Goal: Information Seeking & Learning: Learn about a topic

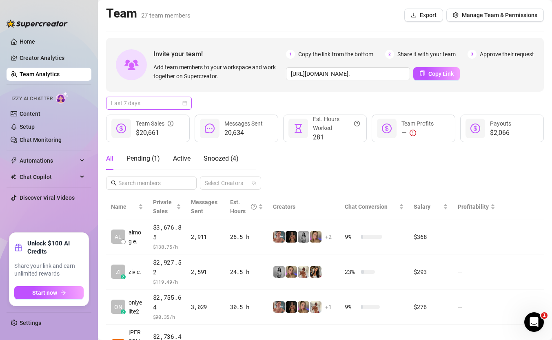
click at [136, 101] on span "Last 7 days" at bounding box center [149, 103] width 76 height 12
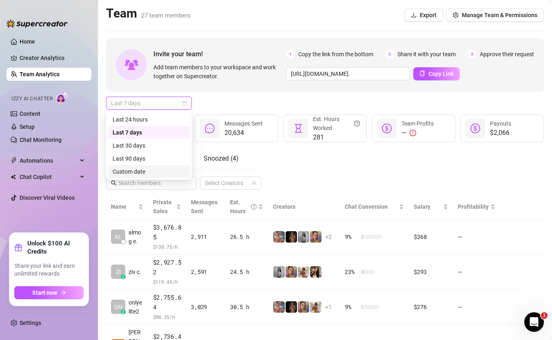
click at [158, 168] on div "Custom date" at bounding box center [149, 171] width 73 height 9
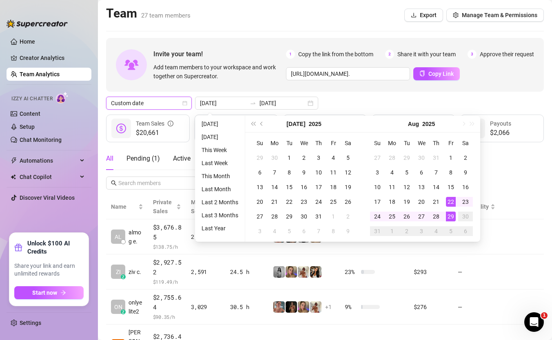
type input "[DATE]"
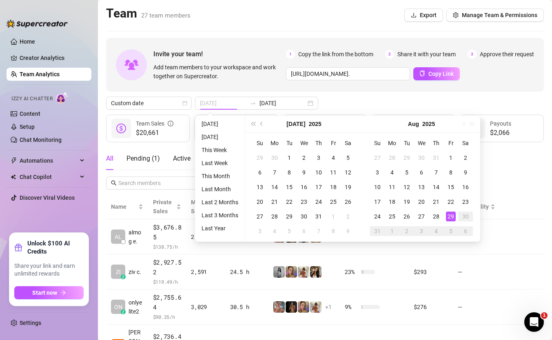
click at [446, 216] on div "29" at bounding box center [451, 217] width 10 height 10
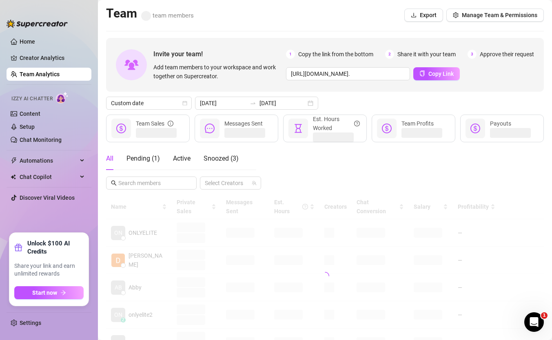
click at [403, 168] on div "All Pending ( 1 ) Active Snoozed ( 3 ) Select Creators" at bounding box center [325, 168] width 438 height 42
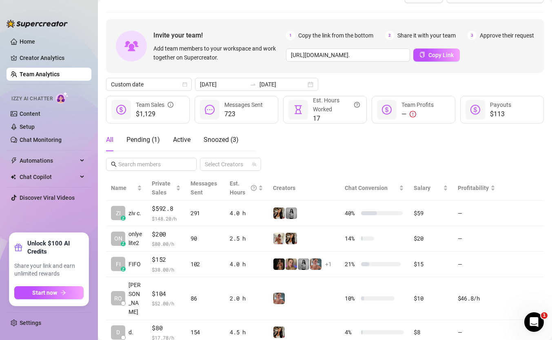
scroll to position [23, 0]
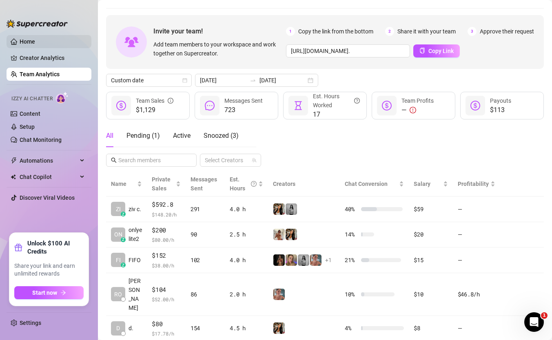
click at [20, 42] on link "Home" at bounding box center [27, 41] width 15 height 7
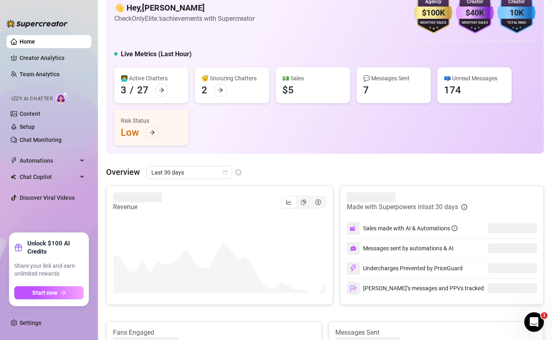
click at [208, 174] on span "Last 30 days" at bounding box center [189, 172] width 76 height 12
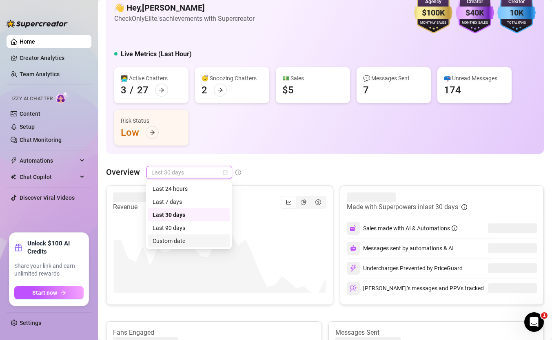
click at [199, 242] on div "Custom date" at bounding box center [189, 241] width 73 height 9
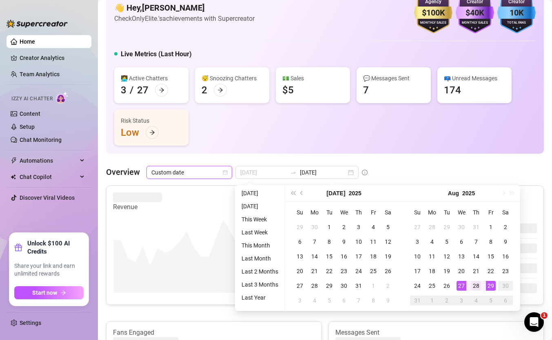
type input "[DATE]"
click at [482, 285] on td "28" at bounding box center [476, 286] width 15 height 15
click at [487, 286] on div "29" at bounding box center [491, 286] width 10 height 10
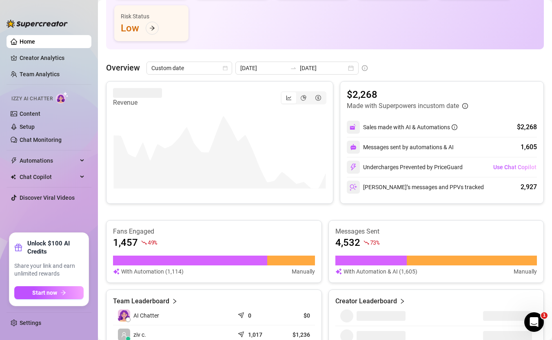
scroll to position [126, 0]
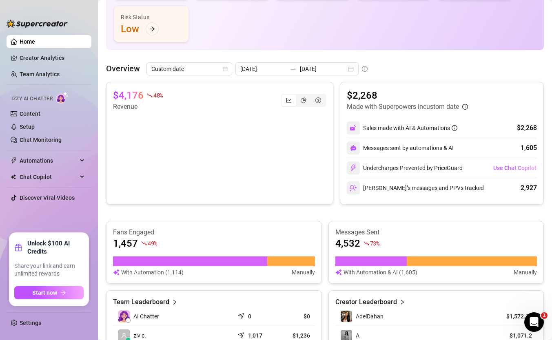
click at [147, 124] on canvas at bounding box center [219, 153] width 213 height 82
click at [305, 70] on input "[DATE]" at bounding box center [323, 68] width 46 height 9
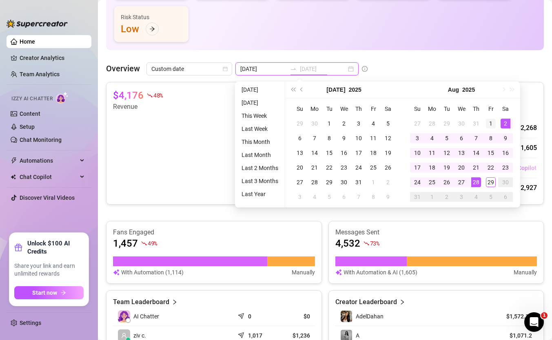
type input "[DATE]"
click at [486, 119] on div "1" at bounding box center [491, 124] width 10 height 10
click at [488, 188] on td "29" at bounding box center [490, 182] width 15 height 15
type input "[DATE]"
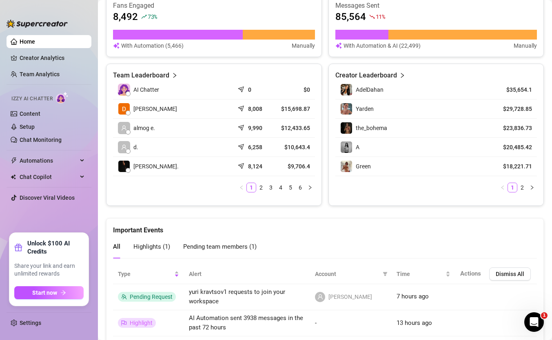
scroll to position [381, 0]
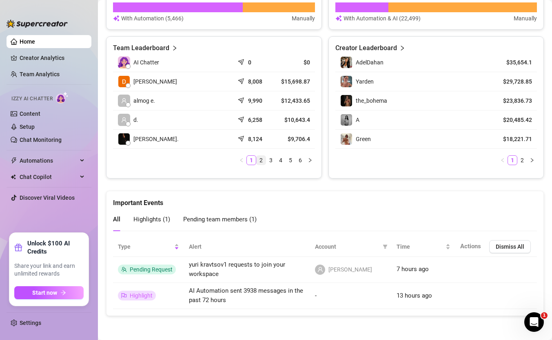
click at [260, 158] on link "2" at bounding box center [261, 160] width 9 height 9
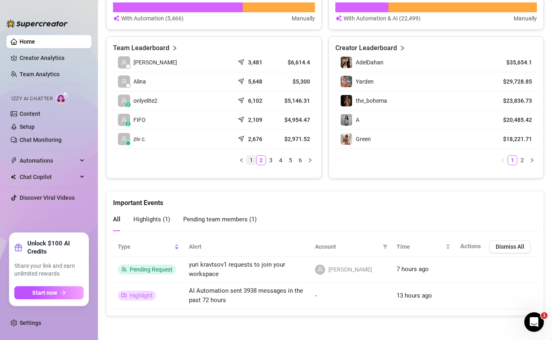
click at [252, 159] on link "1" at bounding box center [251, 160] width 9 height 9
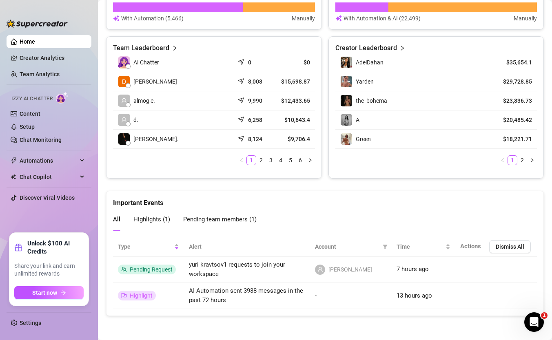
click at [298, 137] on article "$9,706.4" at bounding box center [294, 139] width 31 height 8
click at [42, 71] on link "Team Analytics" at bounding box center [40, 74] width 40 height 7
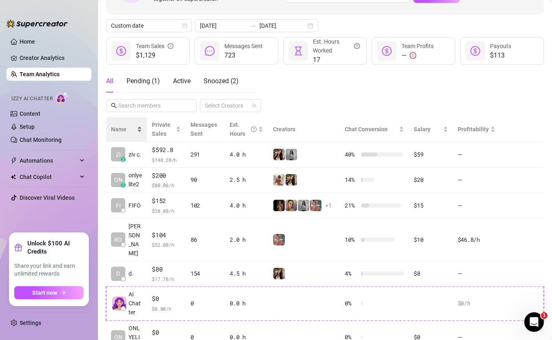
scroll to position [88, 0]
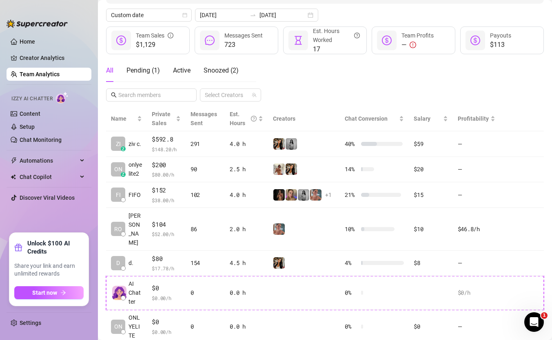
click at [237, 8] on div "Invite your team! Add team members to your workspace and work together on Super…" at bounding box center [325, 214] width 438 height 528
click at [234, 18] on input "[DATE]" at bounding box center [223, 15] width 46 height 9
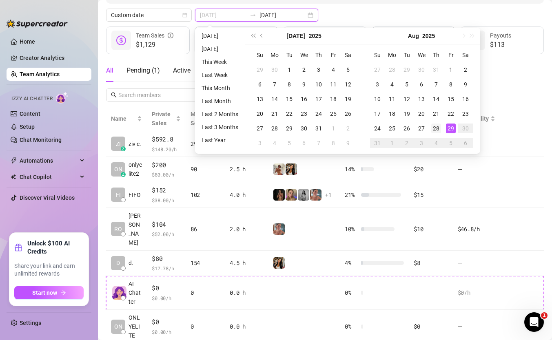
type input "[DATE]"
click at [440, 126] on div "28" at bounding box center [436, 129] width 10 height 10
click at [452, 126] on div "29" at bounding box center [451, 129] width 10 height 10
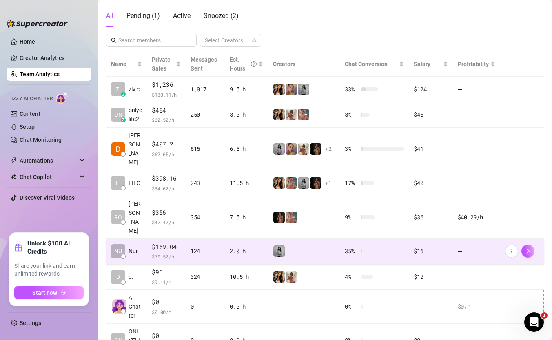
scroll to position [207, 0]
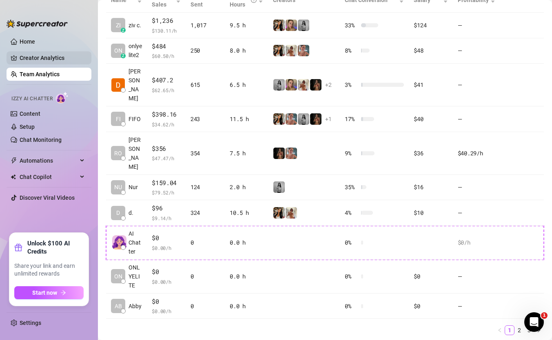
click at [58, 57] on link "Creator Analytics" at bounding box center [52, 57] width 65 height 13
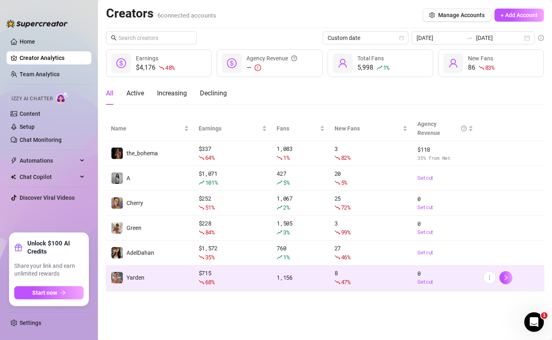
click at [194, 285] on td "$ 715 68 %" at bounding box center [233, 278] width 78 height 25
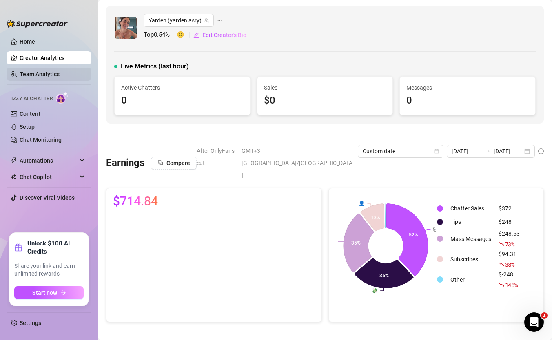
click at [60, 74] on link "Team Analytics" at bounding box center [40, 74] width 40 height 7
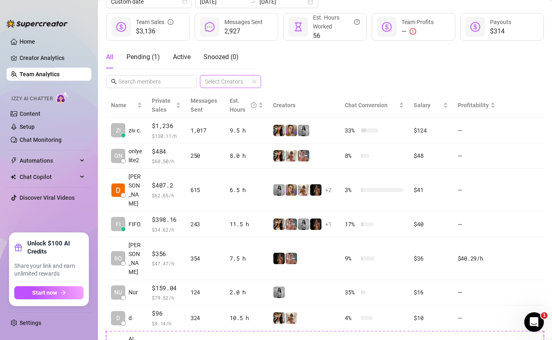
scroll to position [104, 0]
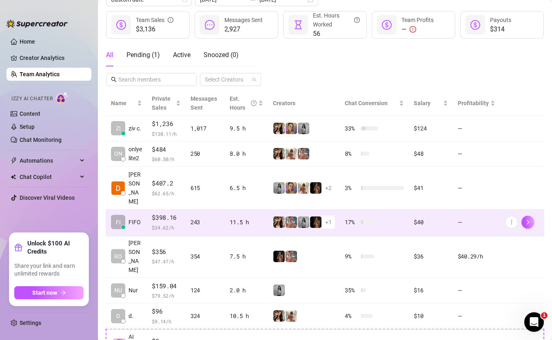
click at [172, 224] on span "$ 34.62 /h" at bounding box center [166, 228] width 29 height 8
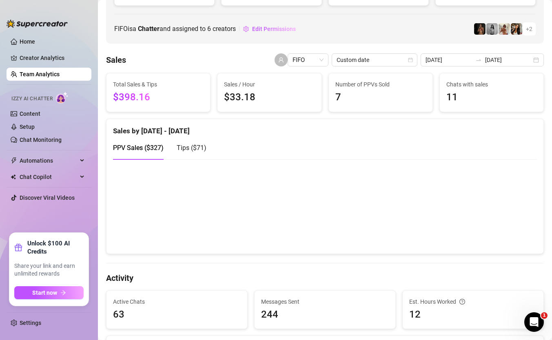
scroll to position [120, 0]
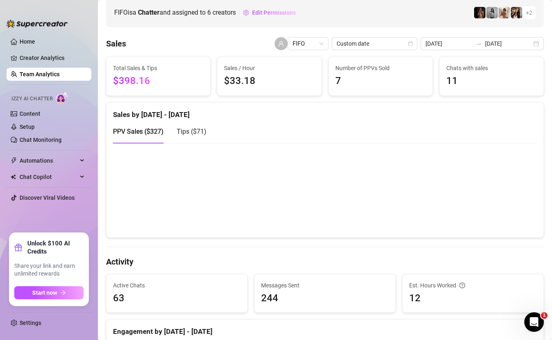
drag, startPoint x: 428, startPoint y: 201, endPoint x: 257, endPoint y: 141, distance: 181.8
click at [258, 142] on div "Sales by [DATE] - [DATE] PPV Sales ( $327 ) Tips ( $71 )" at bounding box center [325, 169] width 438 height 135
click at [210, 136] on div "PPV Sales ( $327 ) Tips ( $71 )" at bounding box center [325, 131] width 424 height 23
click at [197, 134] on span "Tips ( $71 )" at bounding box center [192, 132] width 30 height 8
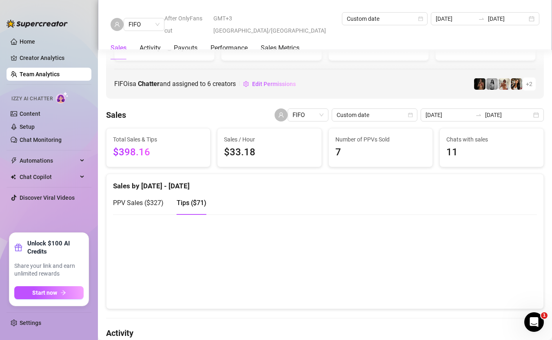
scroll to position [0, 0]
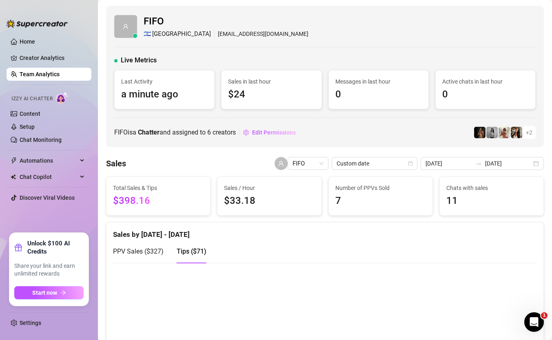
click at [377, 165] on span "Custom date" at bounding box center [374, 163] width 76 height 12
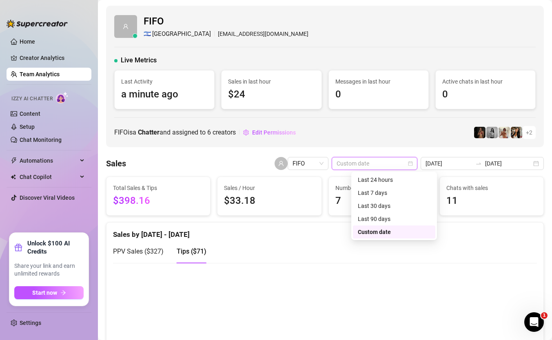
click at [386, 235] on div "Custom date" at bounding box center [394, 232] width 73 height 9
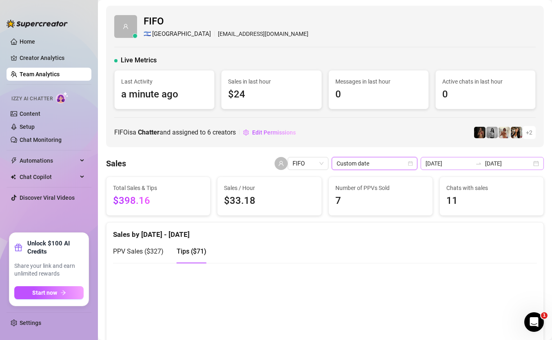
click at [482, 164] on icon "swap-right" at bounding box center [478, 163] width 7 height 7
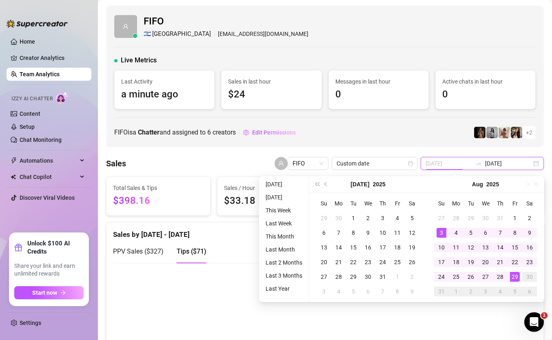
type input "[DATE]"
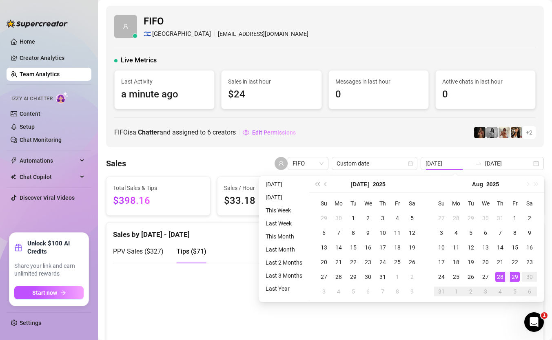
click at [430, 120] on div "FIFO 🇮🇱 Jerusalem [EMAIL_ADDRESS][DOMAIN_NAME] Live Metrics Last Activity a min…" at bounding box center [325, 77] width 438 height 142
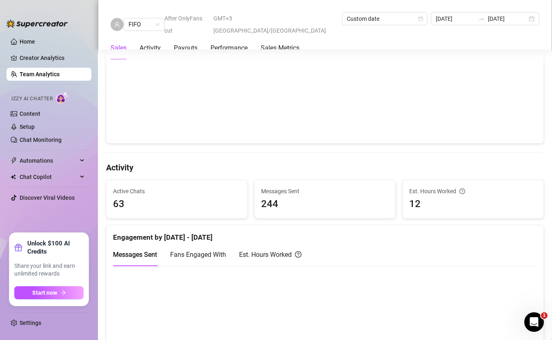
scroll to position [209, 0]
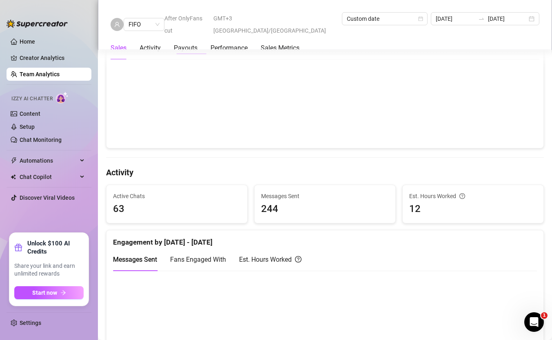
click at [193, 265] on div "Fans Engaged With" at bounding box center [198, 259] width 56 height 23
click at [277, 262] on div "Est. Hours Worked" at bounding box center [270, 260] width 62 height 10
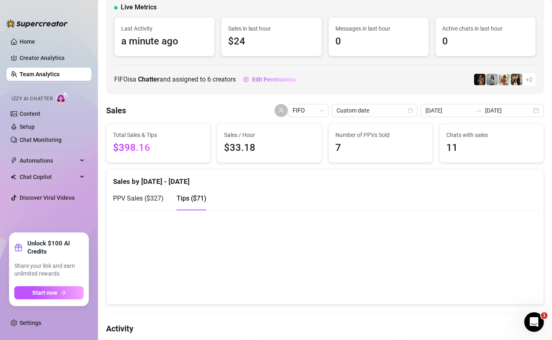
scroll to position [30, 0]
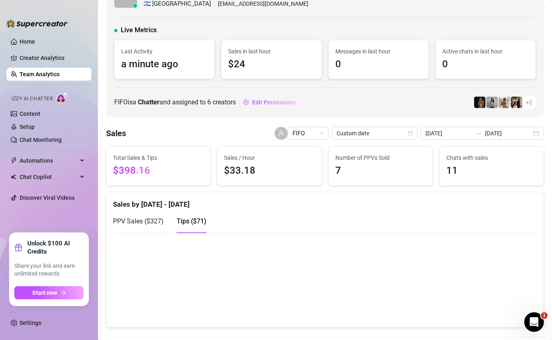
click at [43, 77] on link "Team Analytics" at bounding box center [40, 74] width 40 height 7
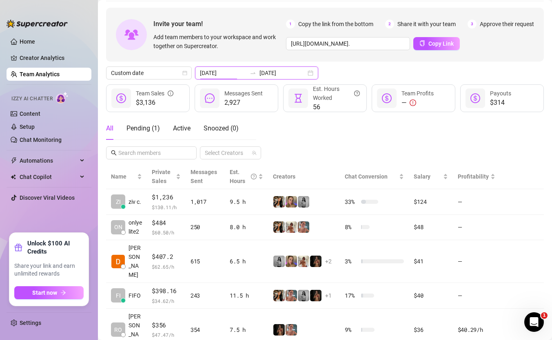
click at [216, 73] on input "[DATE]" at bounding box center [223, 73] width 46 height 9
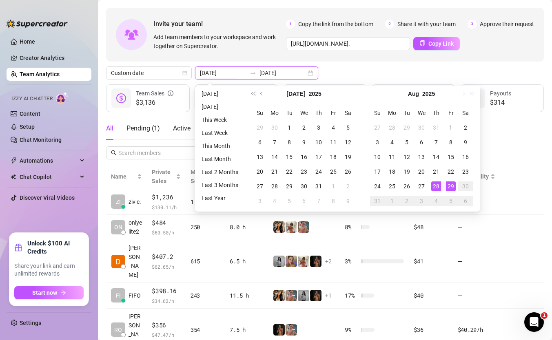
type input "[DATE]"
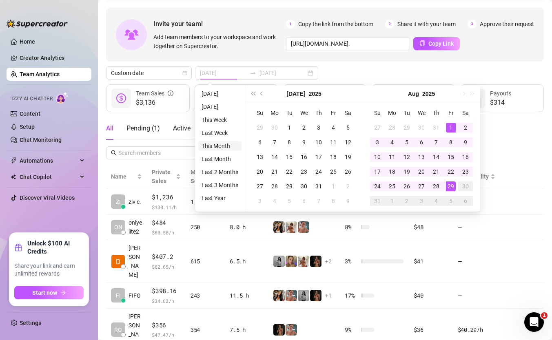
click at [219, 142] on li "This Month" at bounding box center [219, 146] width 43 height 10
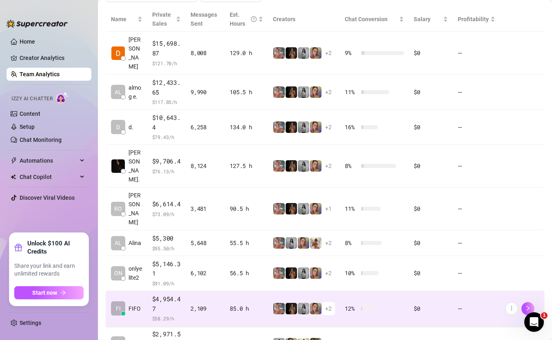
scroll to position [201, 0]
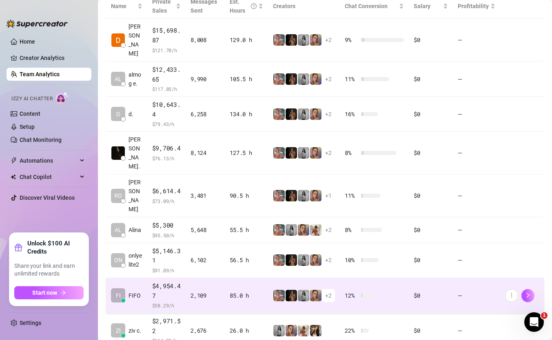
click at [188, 278] on td "2,109" at bounding box center [205, 295] width 39 height 35
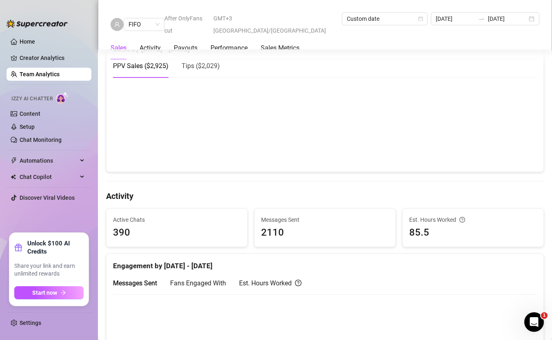
scroll to position [164, 0]
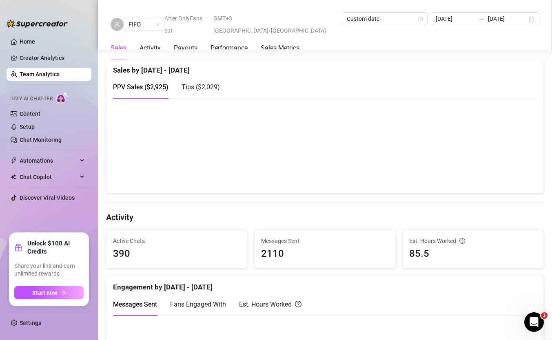
click at [226, 93] on div "PPV Sales ( $2,925 ) Tips ( $2,029 )" at bounding box center [325, 86] width 424 height 23
click at [215, 91] on span "Tips ( $2,029 )" at bounding box center [201, 87] width 38 height 8
click at [134, 90] on span "PPV Sales ( $2,925 )" at bounding box center [140, 87] width 55 height 8
click at [504, 135] on canvas at bounding box center [325, 146] width 424 height 82
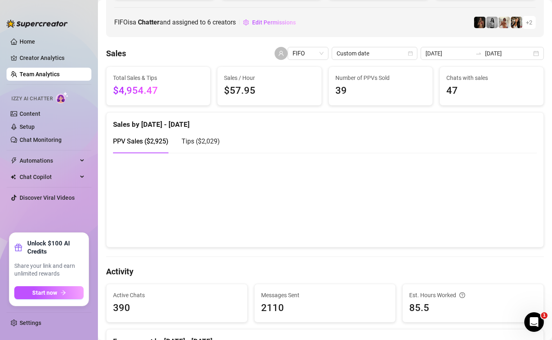
scroll to position [111, 0]
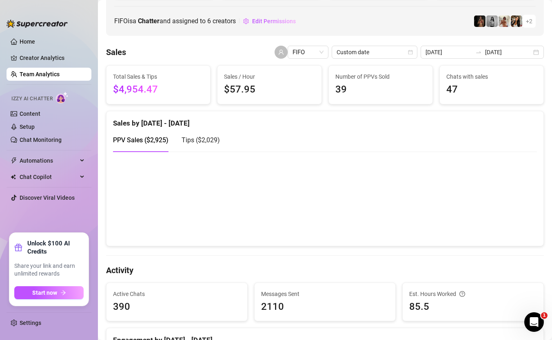
click at [516, 213] on canvas at bounding box center [325, 199] width 424 height 82
click at [531, 217] on canvas at bounding box center [325, 199] width 424 height 82
click at [201, 147] on div "Tips ( $2,029 )" at bounding box center [201, 139] width 38 height 23
click at [412, 52] on span "Custom date" at bounding box center [374, 52] width 76 height 12
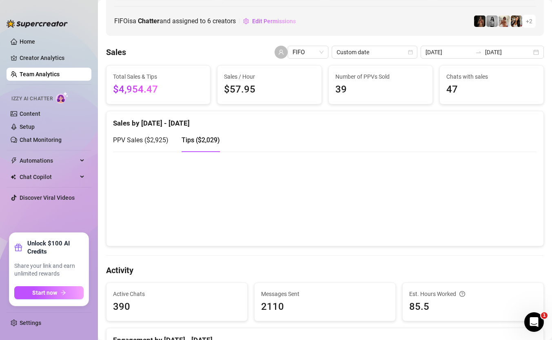
click at [482, 51] on icon "swap-right" at bounding box center [478, 52] width 7 height 7
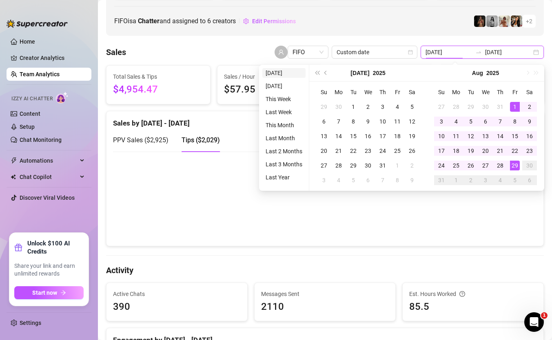
type input "[DATE]"
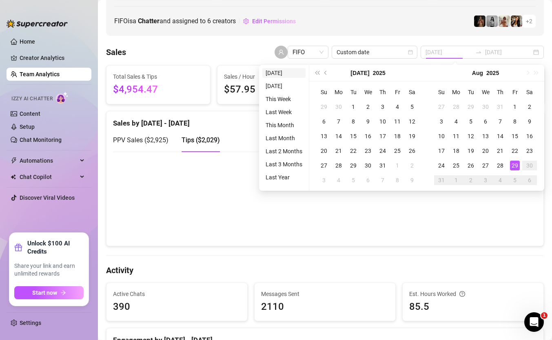
click at [285, 73] on li "[DATE]" at bounding box center [283, 73] width 43 height 10
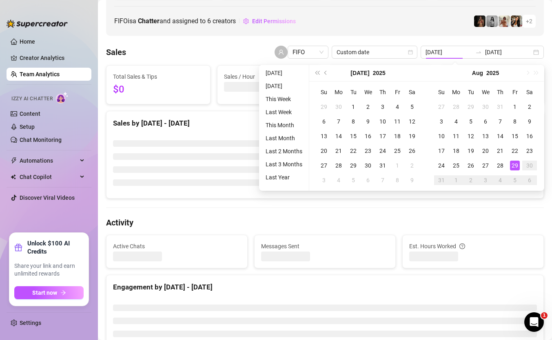
type input "[DATE]"
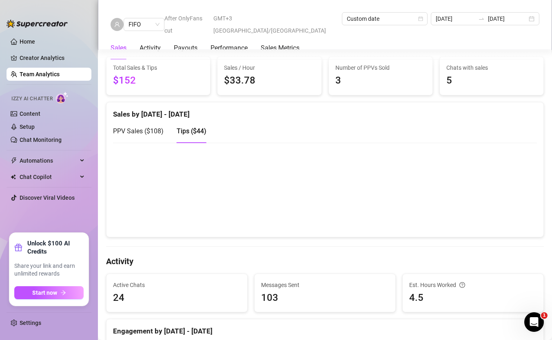
scroll to position [170, 0]
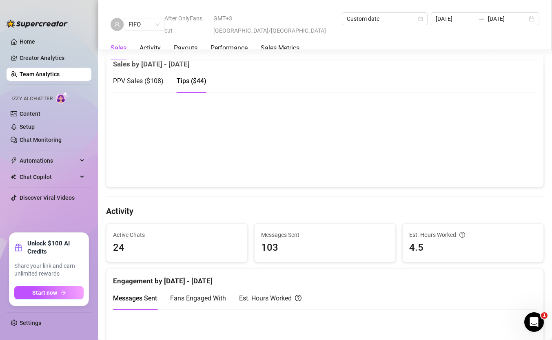
click at [143, 84] on span "PPV Sales ( $108 )" at bounding box center [138, 81] width 51 height 8
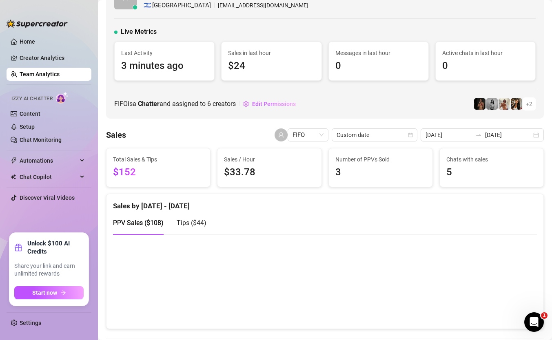
scroll to position [22, 0]
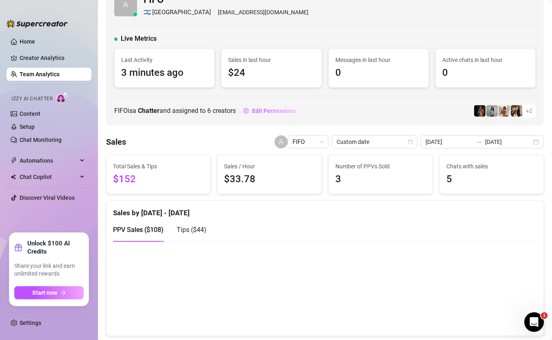
click at [180, 223] on div "Tips ( $44 )" at bounding box center [192, 229] width 30 height 23
click at [474, 148] on div "[DATE] [DATE]" at bounding box center [482, 141] width 123 height 13
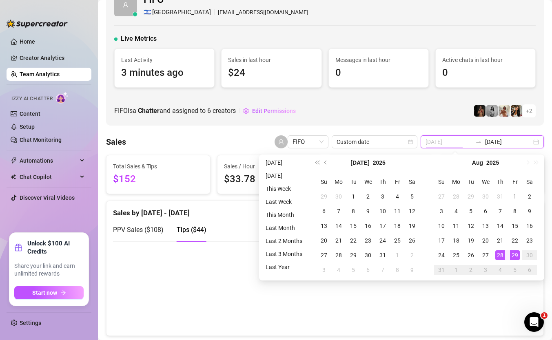
type input "[DATE]"
click at [393, 76] on span "0" at bounding box center [378, 72] width 86 height 15
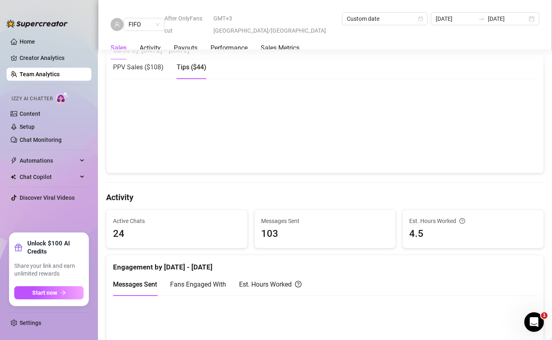
scroll to position [122, 0]
